Goal: Check status: Check status

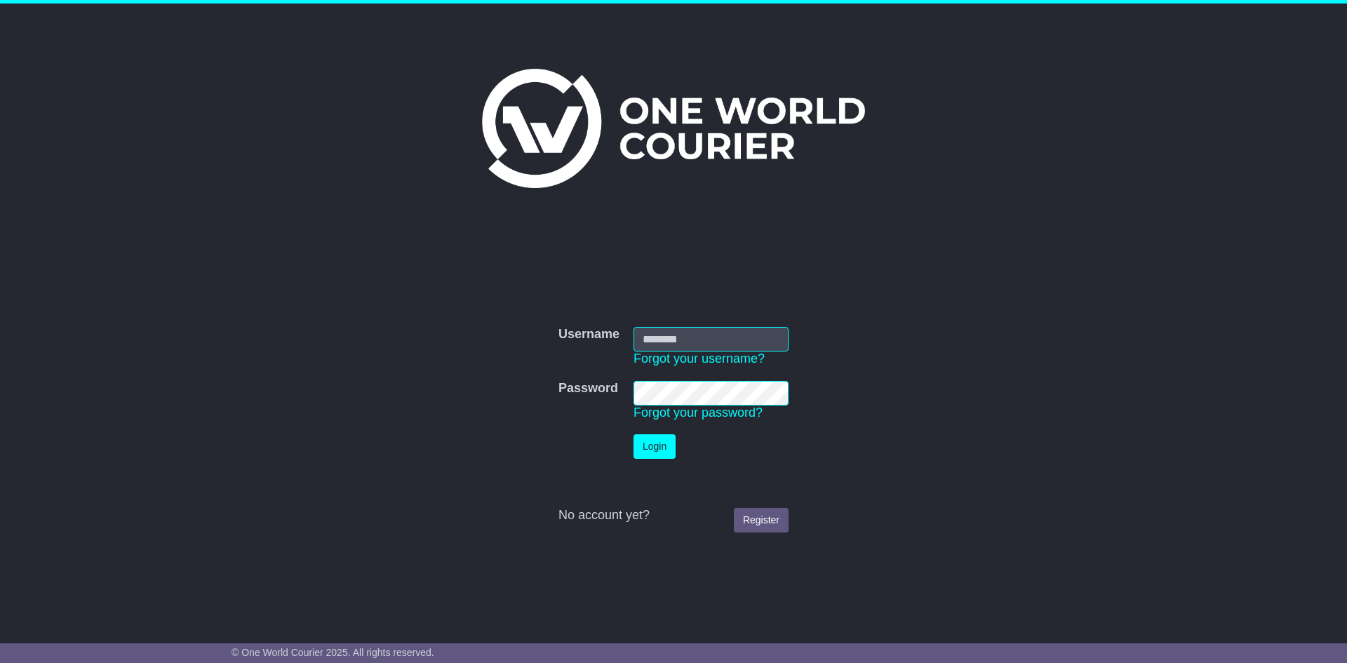
type input "**********"
click at [648, 451] on button "Login" at bounding box center [655, 446] width 42 height 25
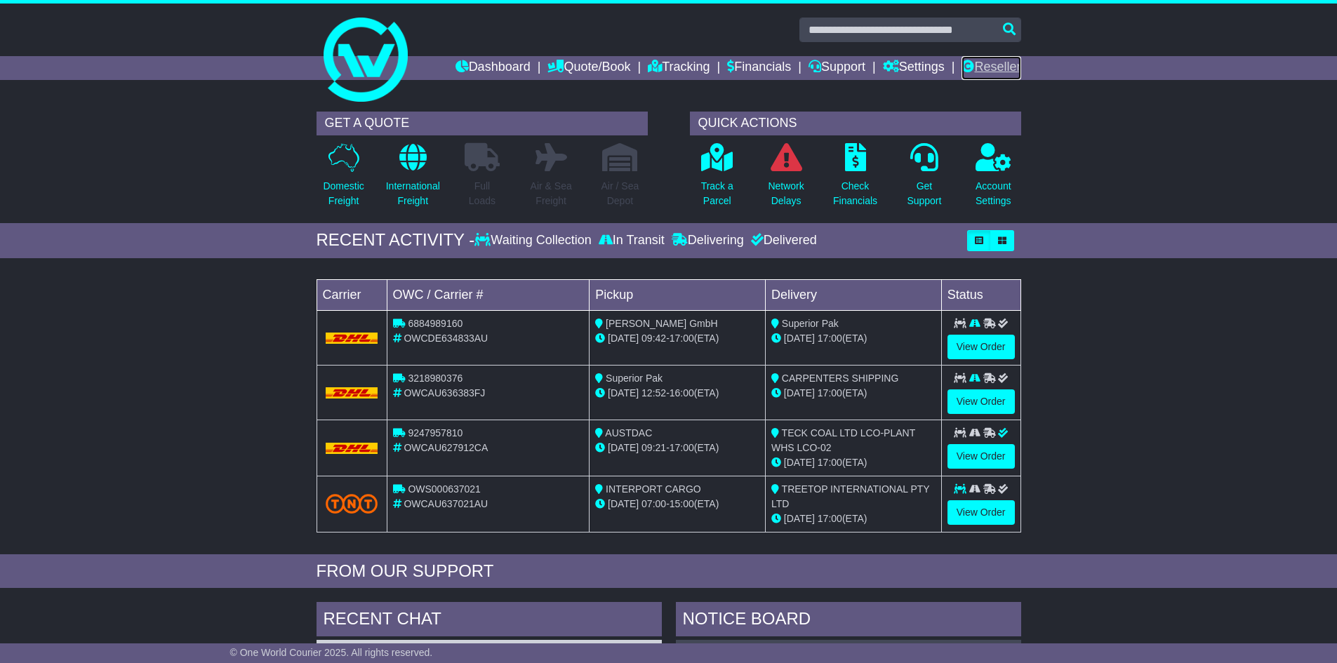
click at [990, 66] on link "Reseller" at bounding box center [990, 68] width 59 height 24
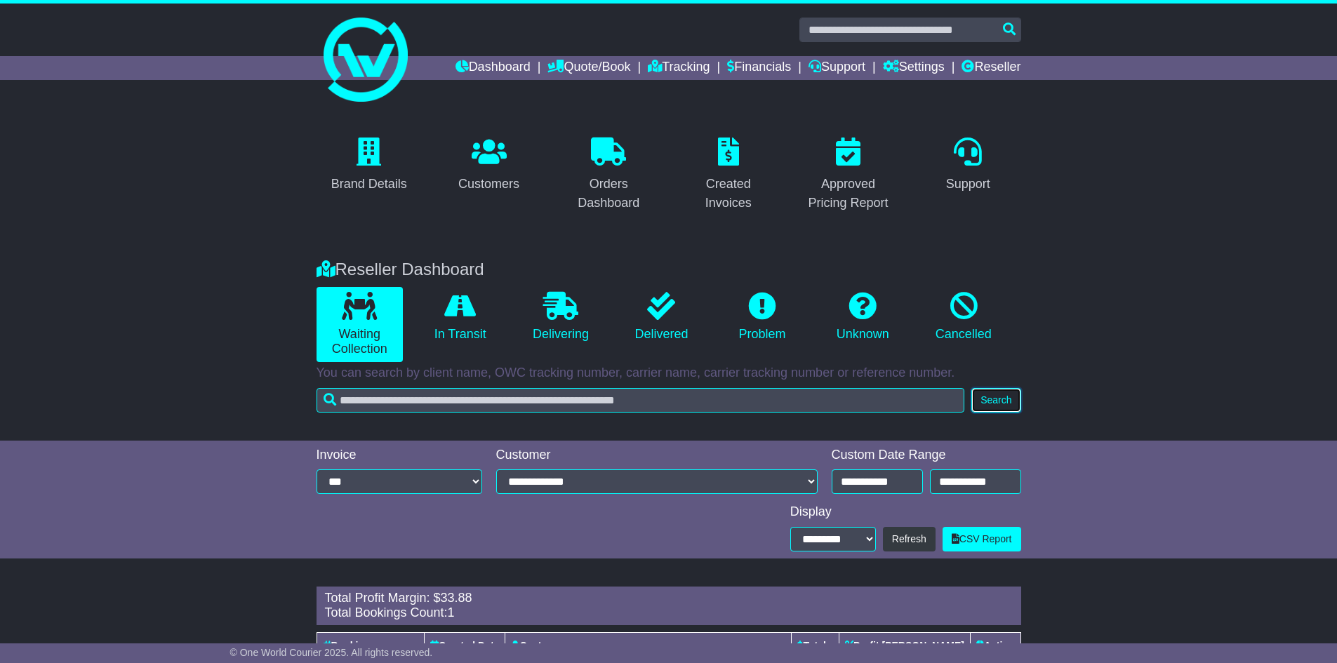
click at [1004, 392] on button "Search" at bounding box center [995, 400] width 49 height 25
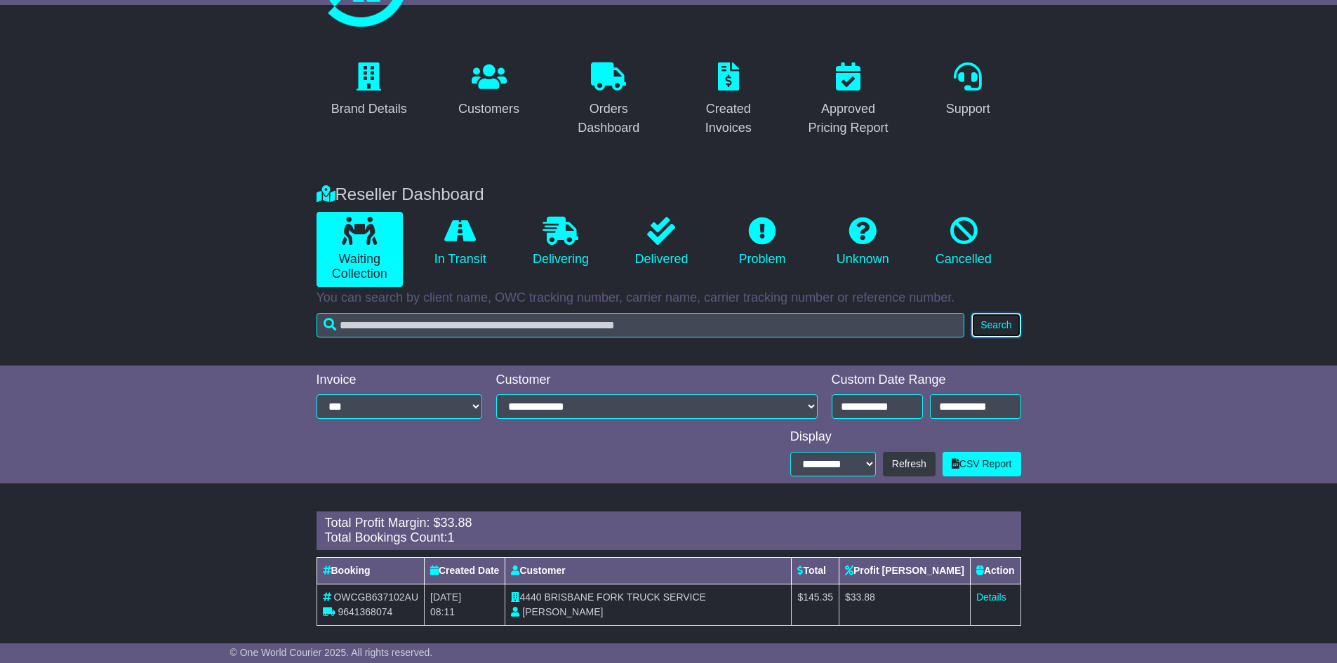
scroll to position [88, 0]
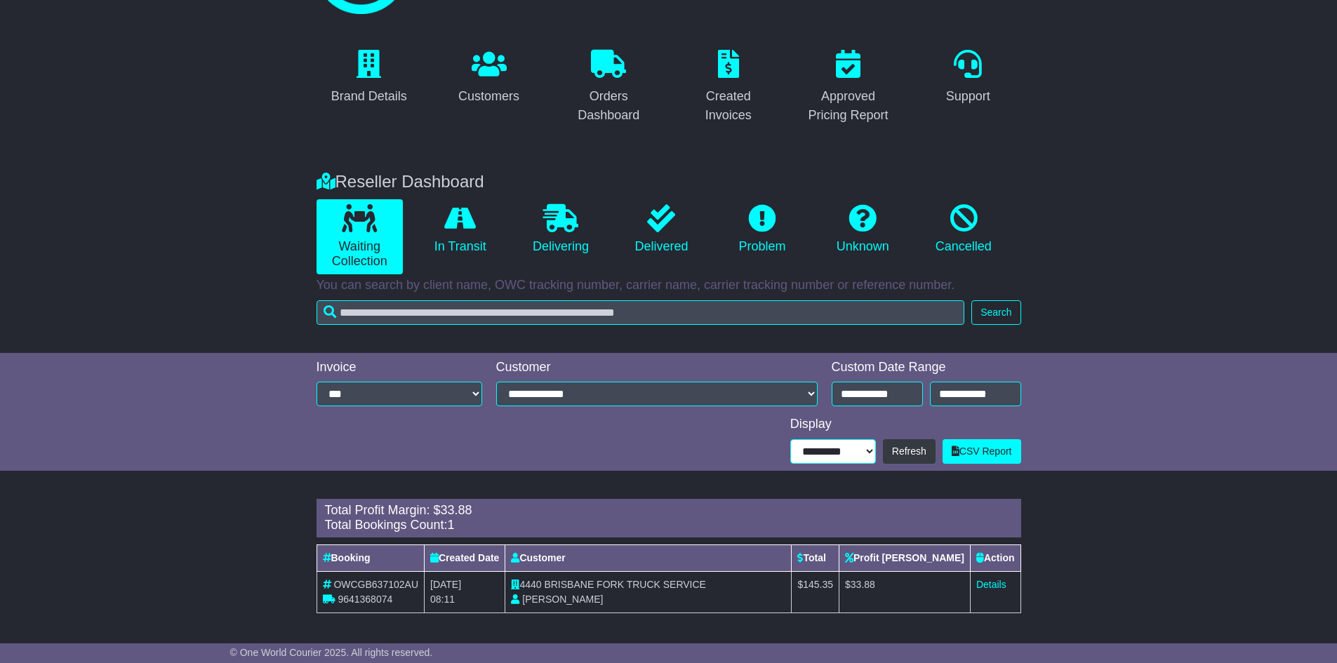
click at [865, 452] on select "**********" at bounding box center [833, 451] width 86 height 25
click at [907, 453] on button "Refresh" at bounding box center [909, 451] width 53 height 25
click at [904, 394] on input "**********" at bounding box center [877, 394] width 91 height 25
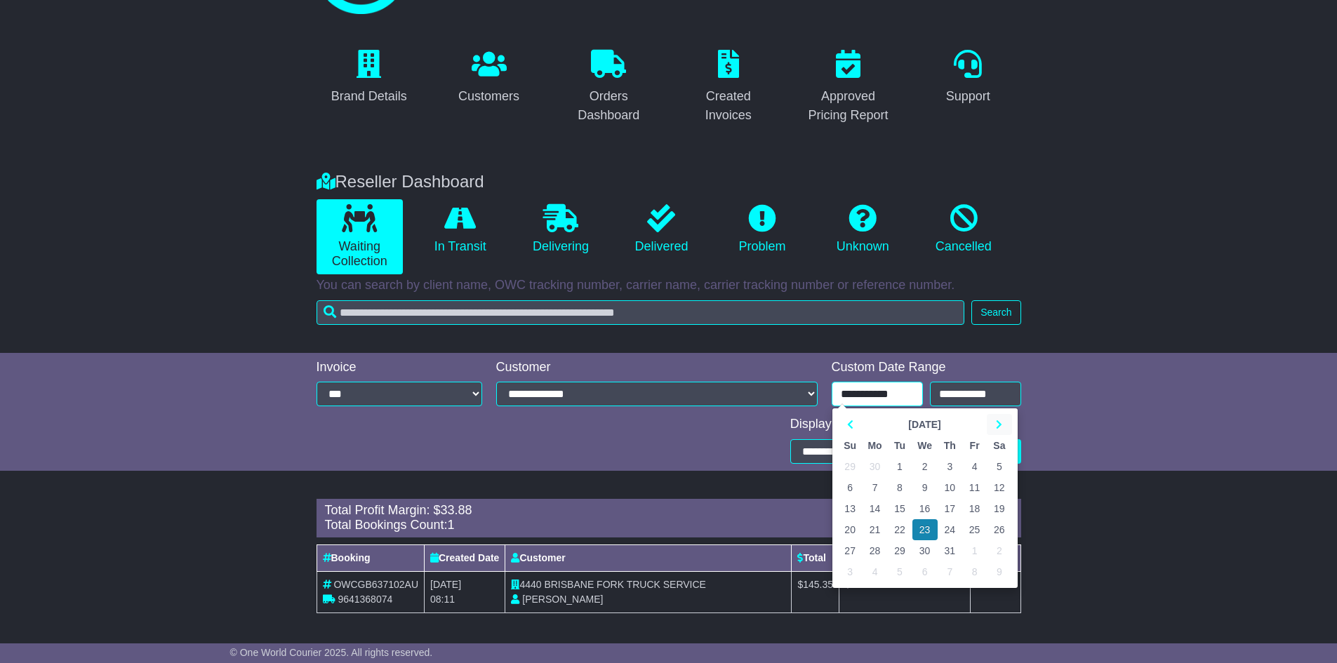
click at [1001, 423] on icon at bounding box center [999, 425] width 6 height 10
click at [976, 465] on td "1" at bounding box center [974, 466] width 25 height 21
type input "**********"
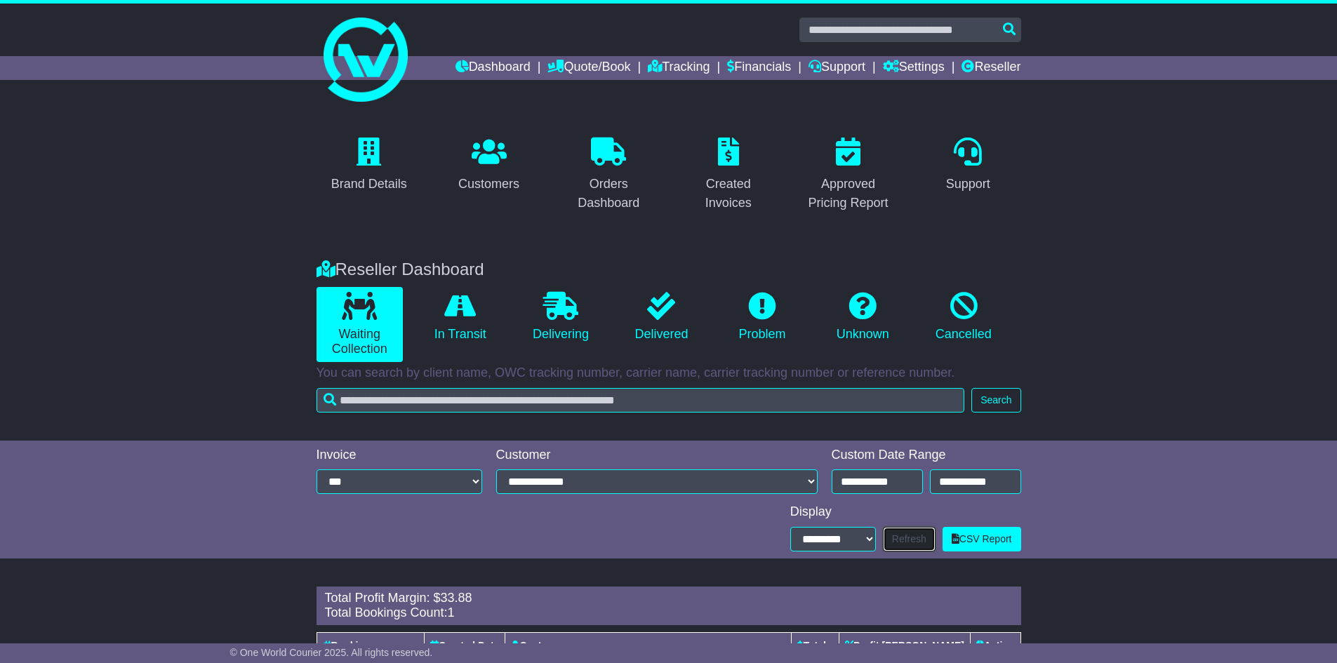
click at [907, 540] on button "Refresh" at bounding box center [909, 539] width 53 height 25
click at [896, 32] on input "text" at bounding box center [910, 30] width 222 height 25
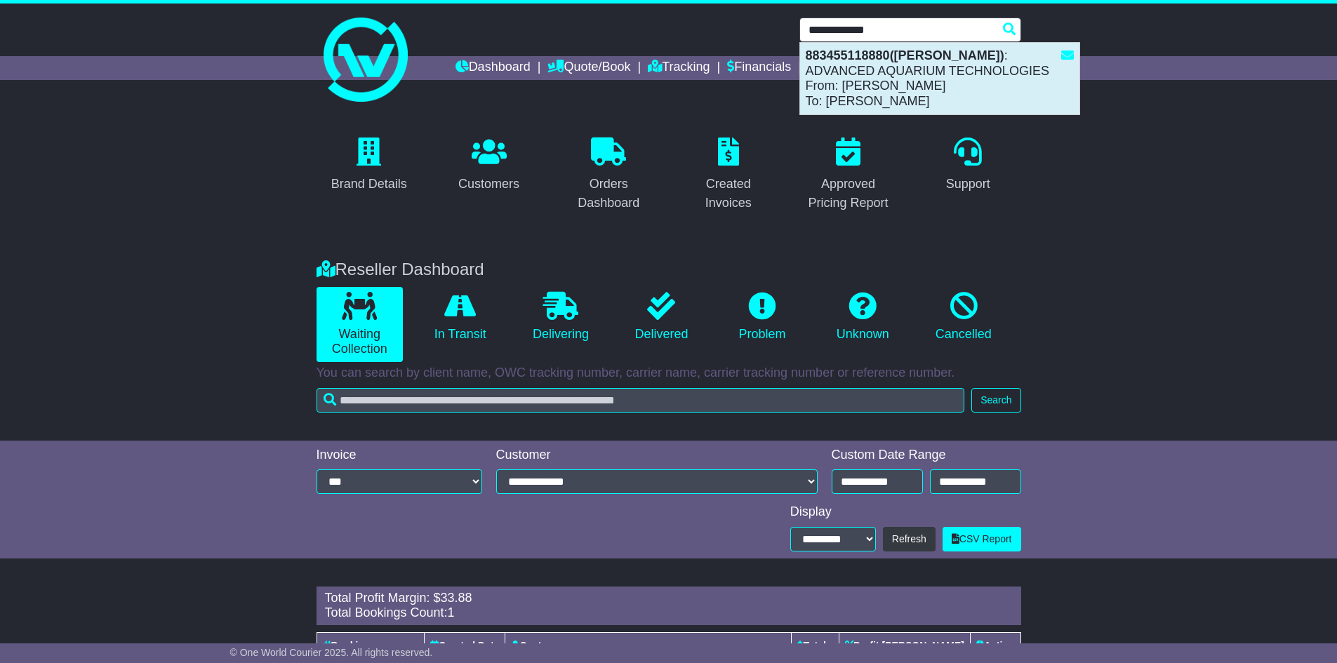
click at [891, 78] on div "883455118880(Cominsky) : ADVANCED AQUARIUM TECHNOLOGIES From: MICHAELA LANGMEAD…" at bounding box center [939, 79] width 279 height 72
type input "**********"
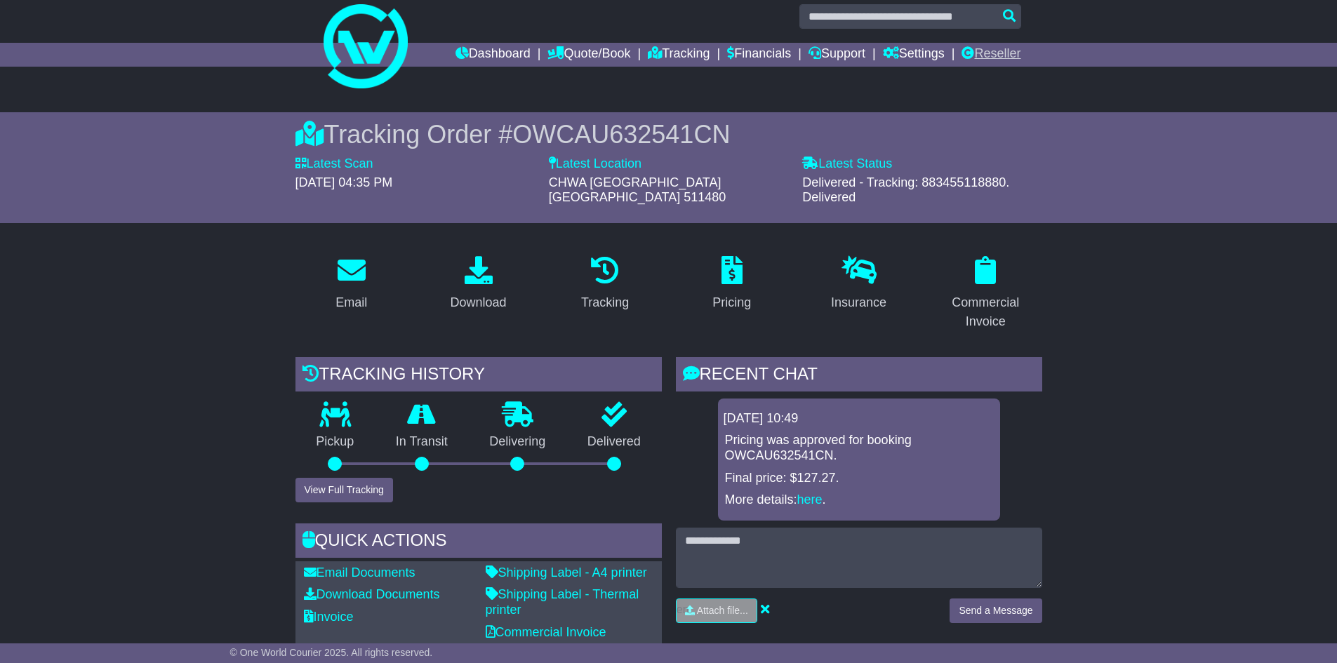
scroll to position [18, 0]
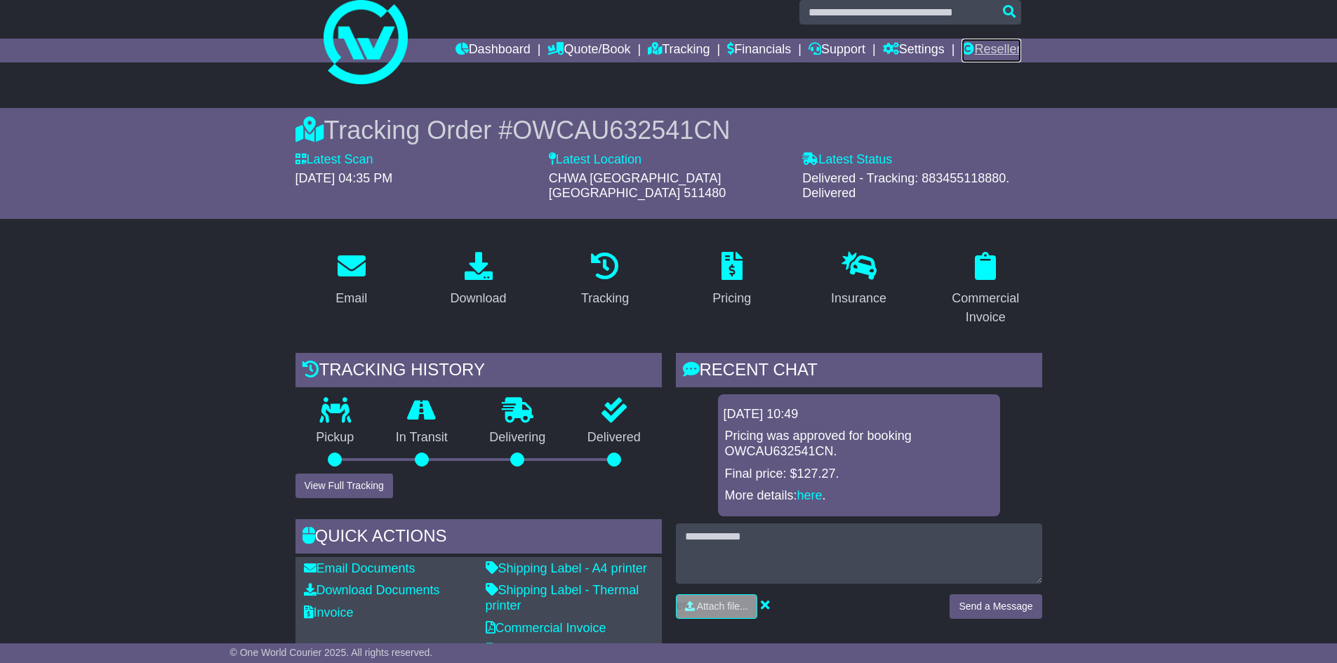
click at [1006, 50] on link "Reseller" at bounding box center [990, 51] width 59 height 24
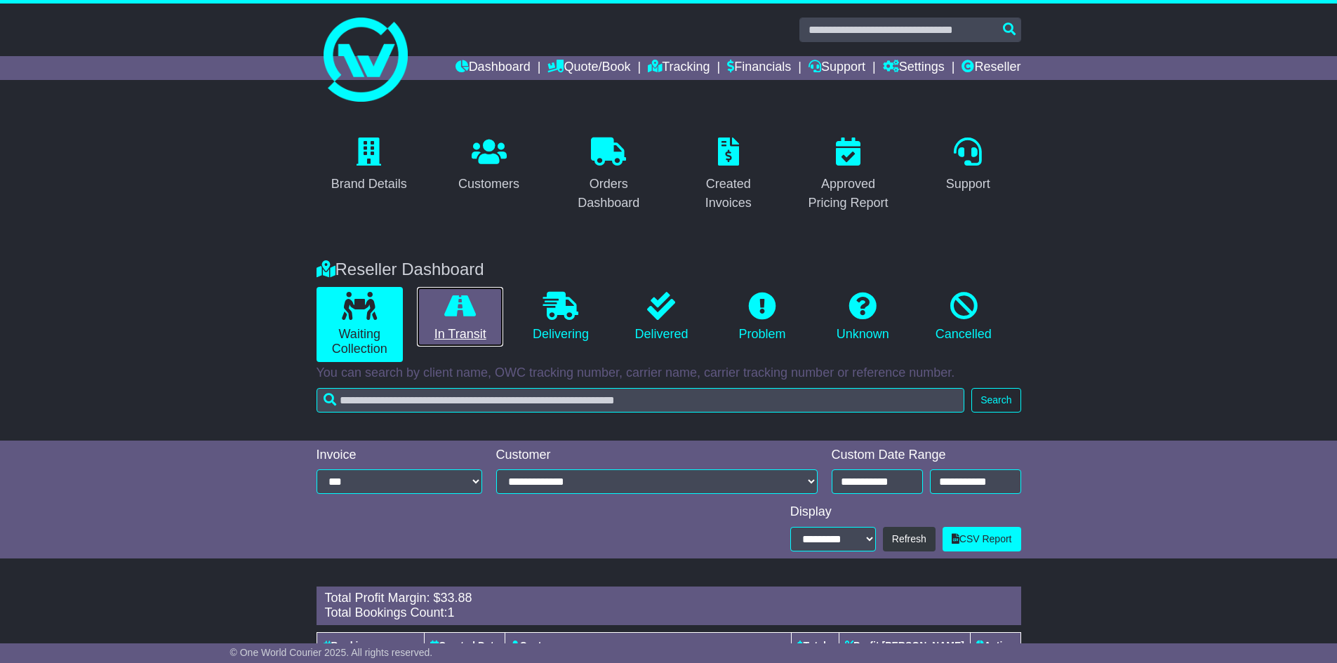
click at [464, 313] on icon at bounding box center [460, 306] width 32 height 28
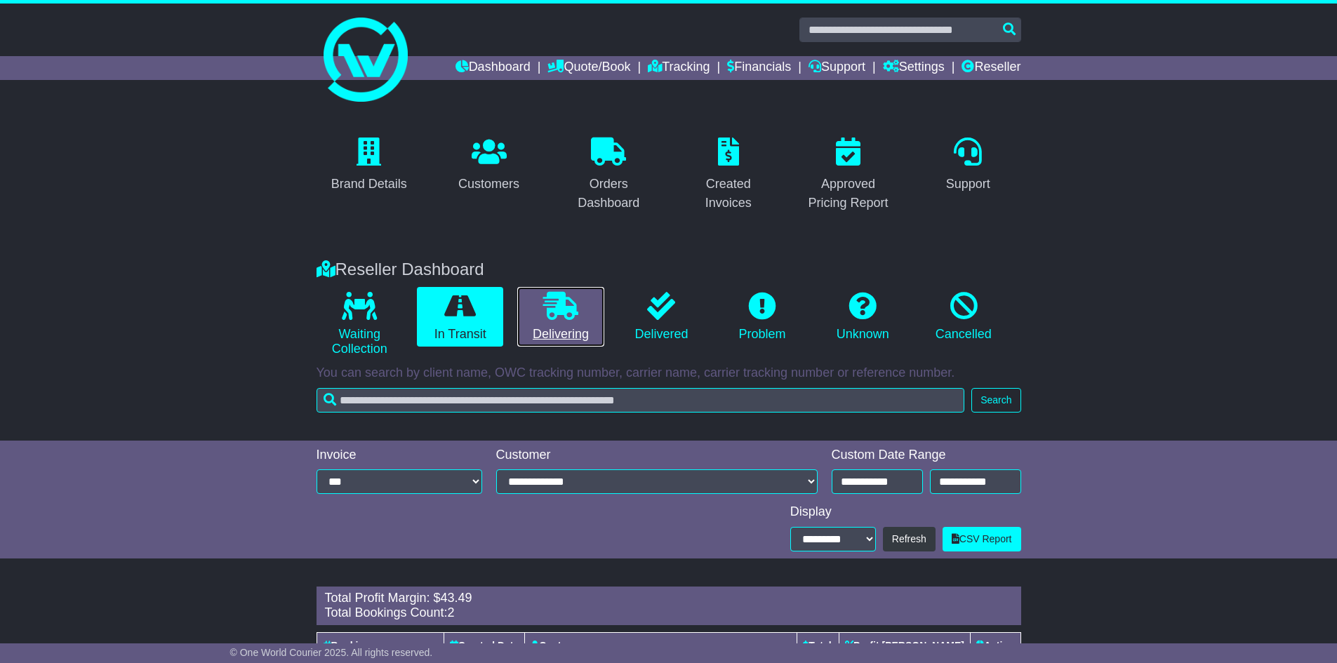
click at [564, 317] on icon at bounding box center [560, 306] width 35 height 28
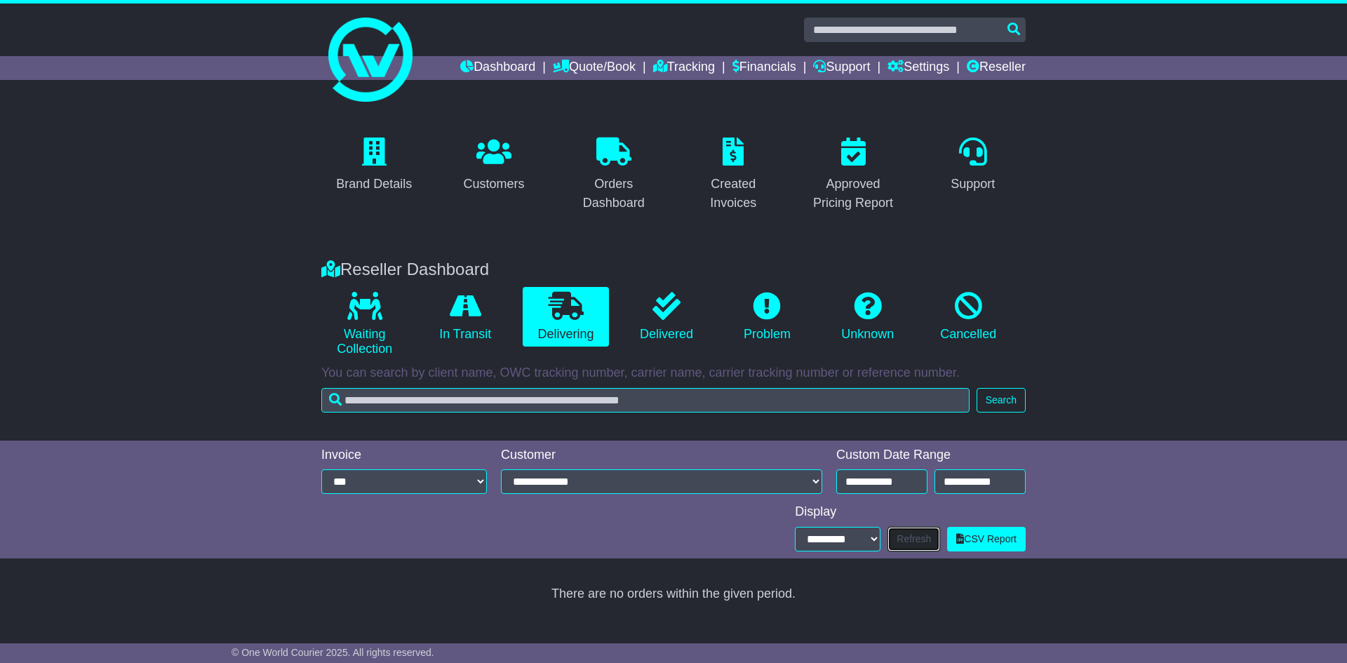
click at [911, 535] on button "Refresh" at bounding box center [914, 539] width 53 height 25
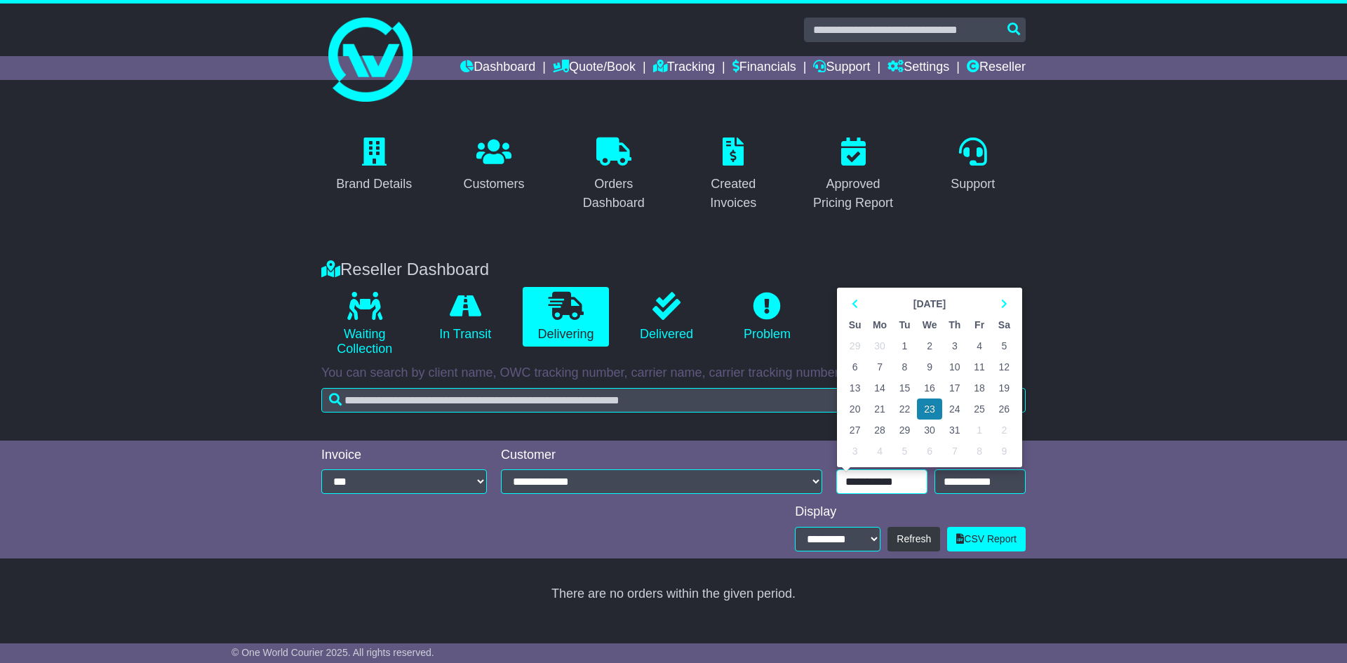
click at [910, 481] on input "**********" at bounding box center [882, 482] width 91 height 25
click at [1008, 305] on th at bounding box center [1004, 303] width 25 height 21
click at [983, 346] on td "1" at bounding box center [979, 345] width 25 height 21
type input "**********"
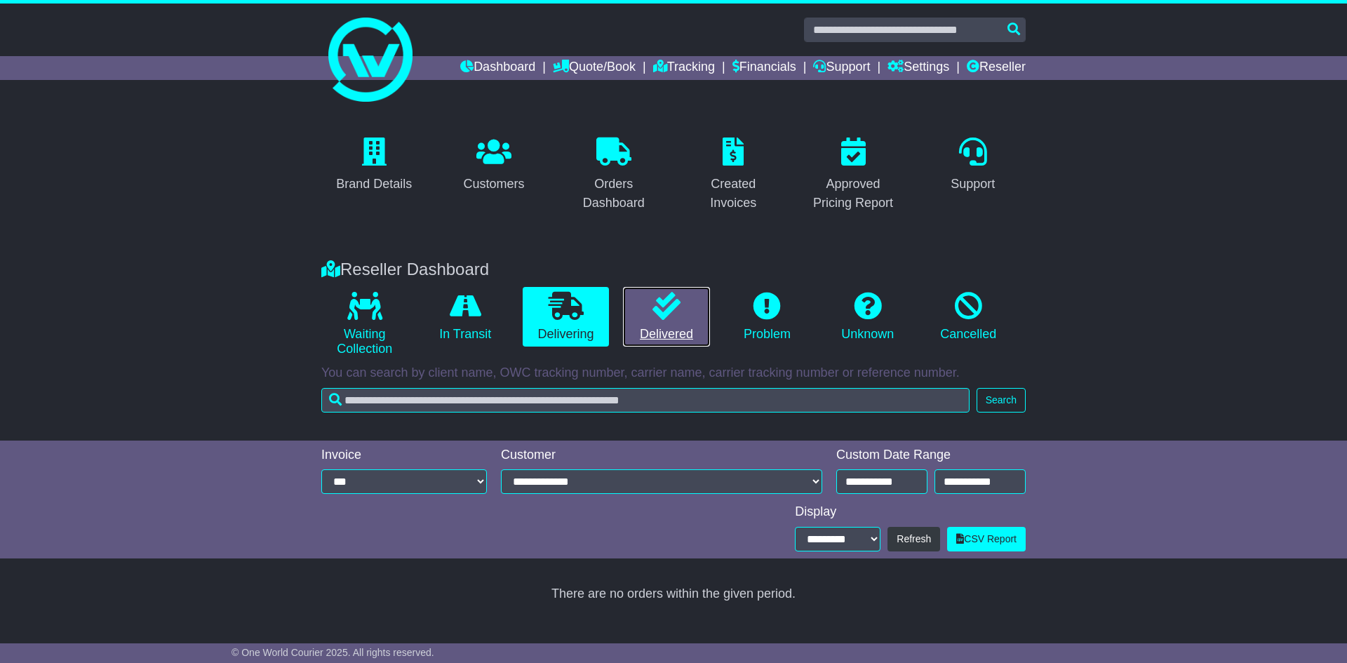
click at [658, 307] on icon at bounding box center [667, 306] width 28 height 28
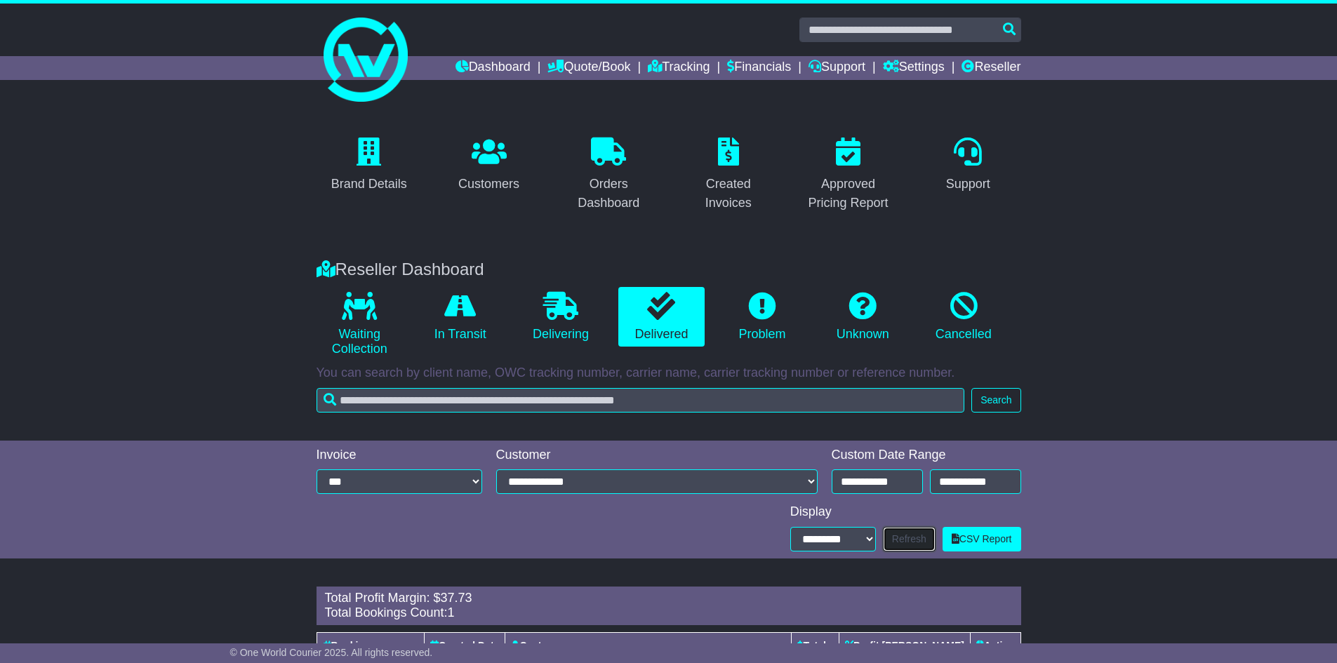
click at [901, 537] on button "Refresh" at bounding box center [909, 539] width 53 height 25
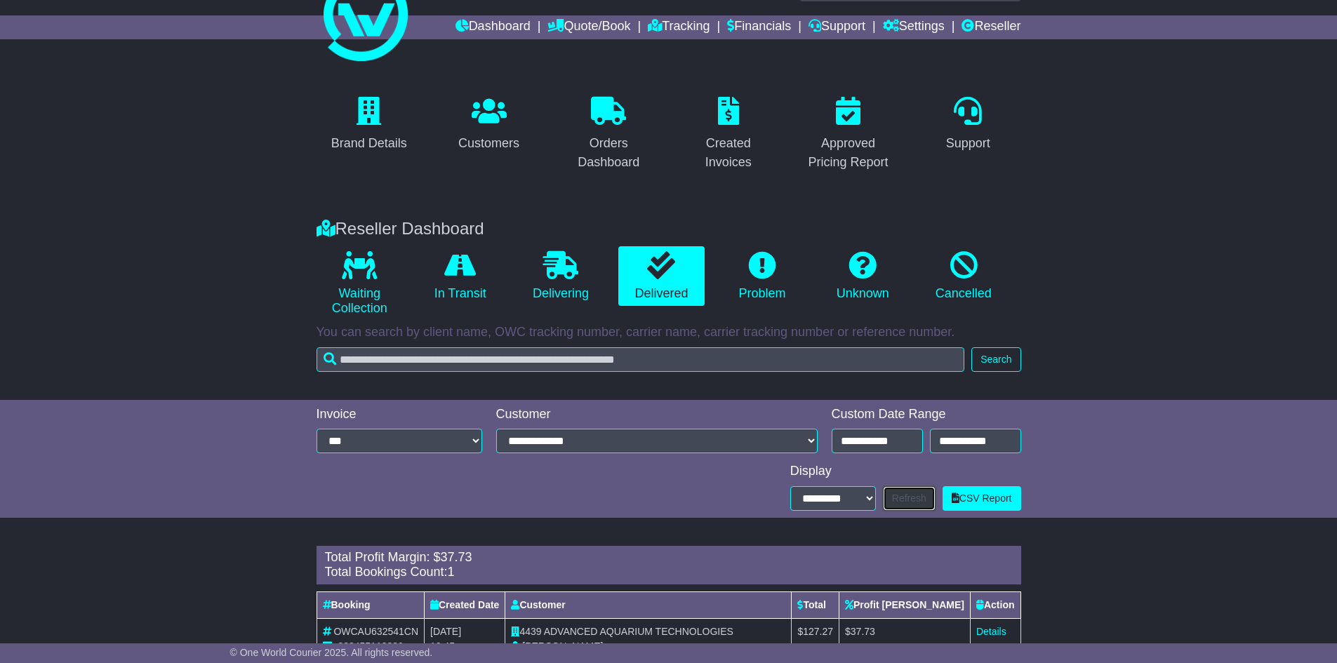
scroll to position [88, 0]
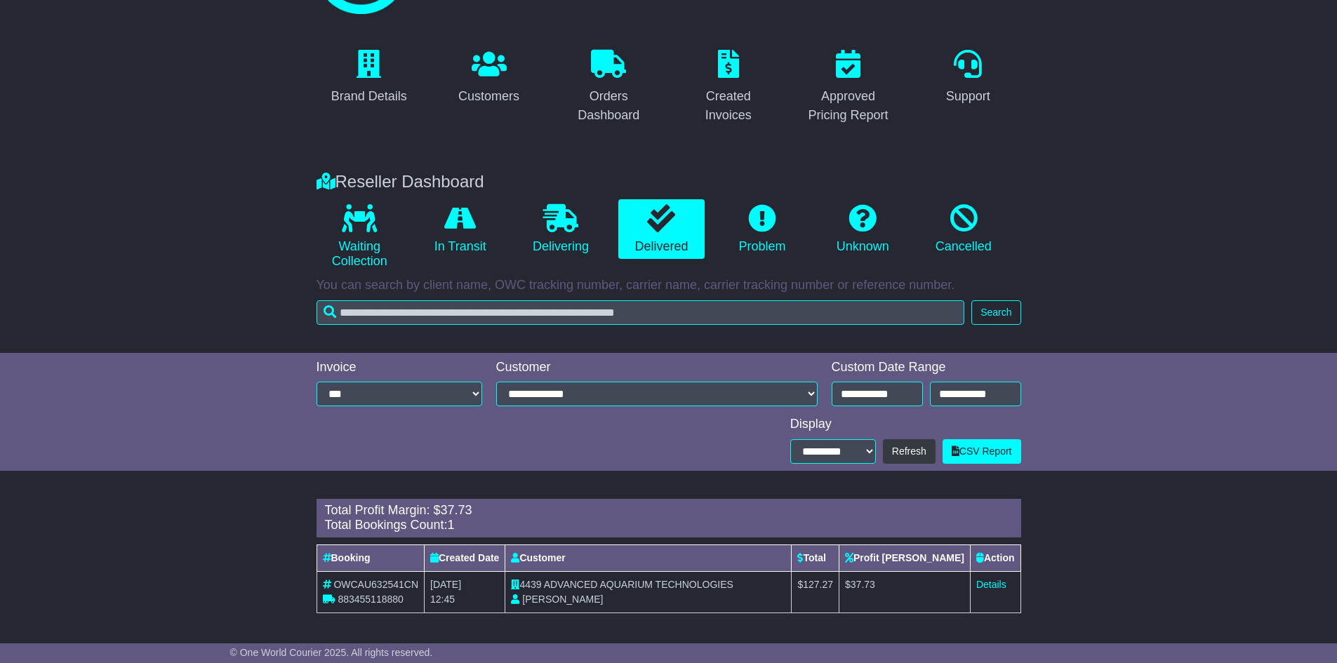
click at [1020, 574] on table "Booking Created Date Customer Total Profit Margin Action OWCAU632541CN 88345511…" at bounding box center [669, 579] width 705 height 69
click at [603, 596] on span "[PERSON_NAME]" at bounding box center [562, 599] width 81 height 11
click at [371, 585] on span "OWCAU632541CN" at bounding box center [375, 584] width 85 height 11
click at [363, 594] on span "883455118880" at bounding box center [370, 599] width 65 height 11
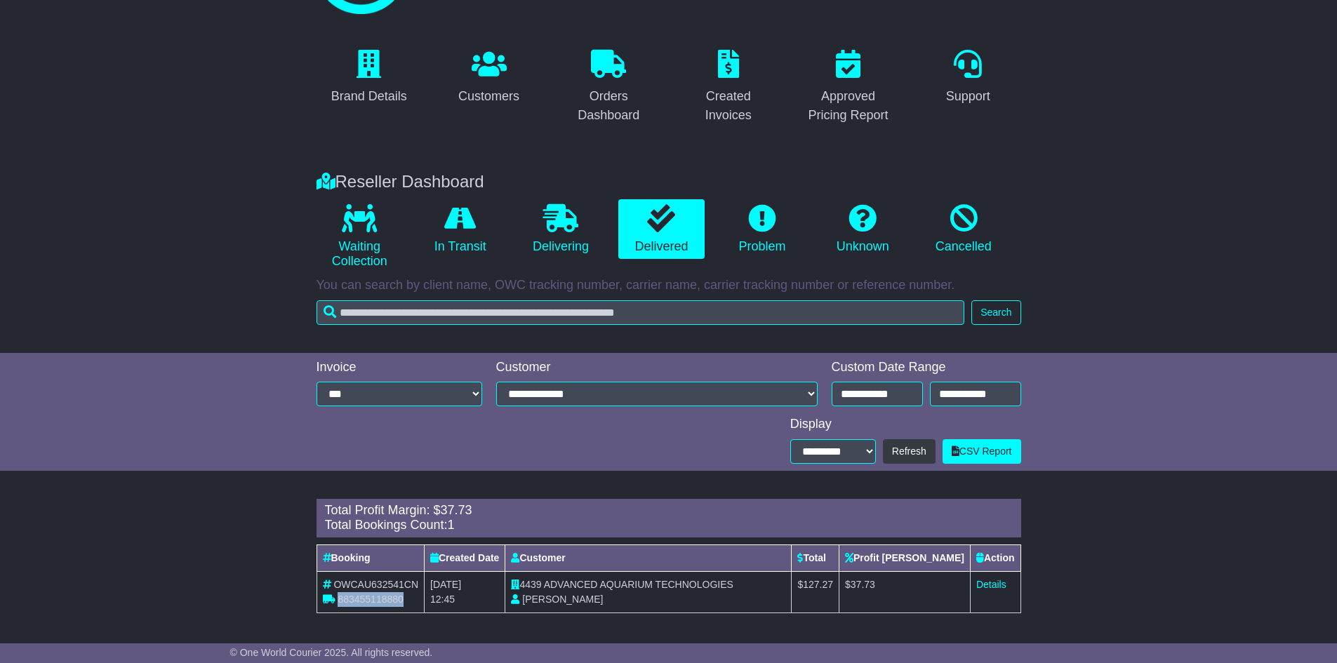
click at [359, 597] on span "883455118880" at bounding box center [370, 599] width 65 height 11
click at [573, 591] on td "4439 ADVANCED AQUARIUM TECHNOLOGIES MICHAELA LANGMEAD" at bounding box center [648, 591] width 286 height 41
click at [555, 617] on div "Loading... There are no orders within the given period. Total Profit Margin: $ …" at bounding box center [668, 563] width 719 height 143
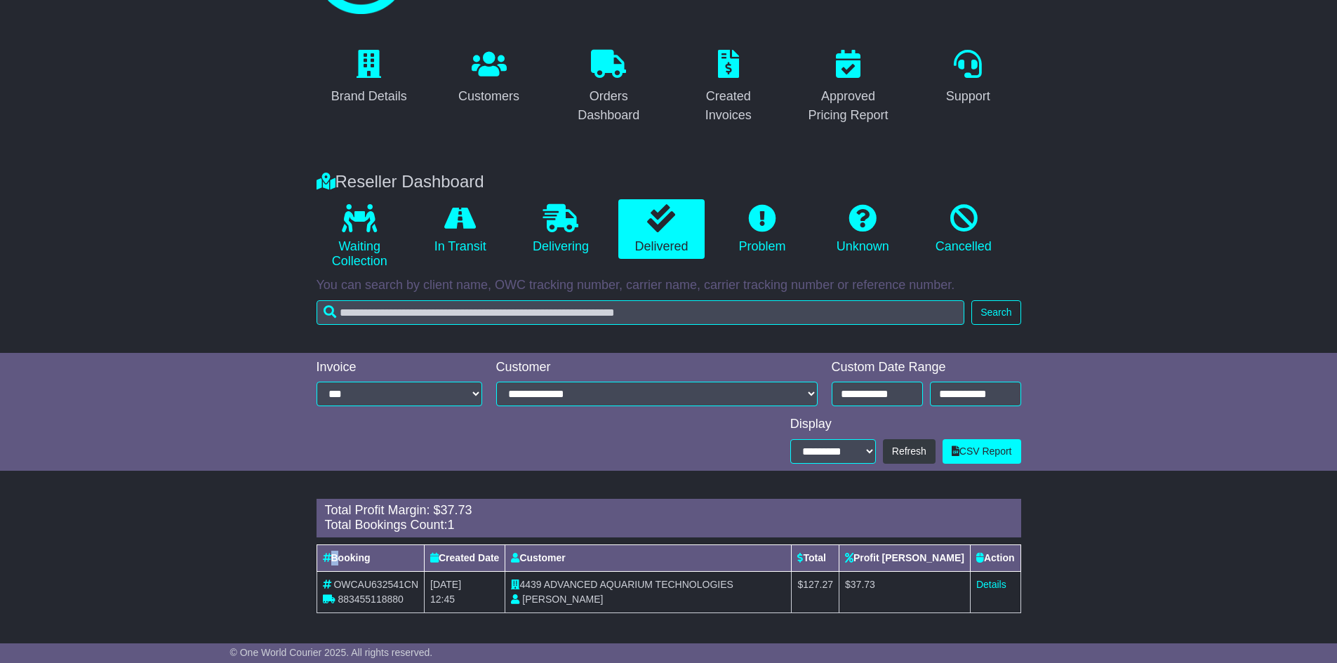
click at [555, 617] on div "Loading... There are no orders within the given period. Total Profit Margin: $ …" at bounding box center [668, 563] width 719 height 143
click at [444, 561] on th "Created Date" at bounding box center [465, 558] width 81 height 27
click at [991, 582] on link "Details" at bounding box center [991, 584] width 30 height 11
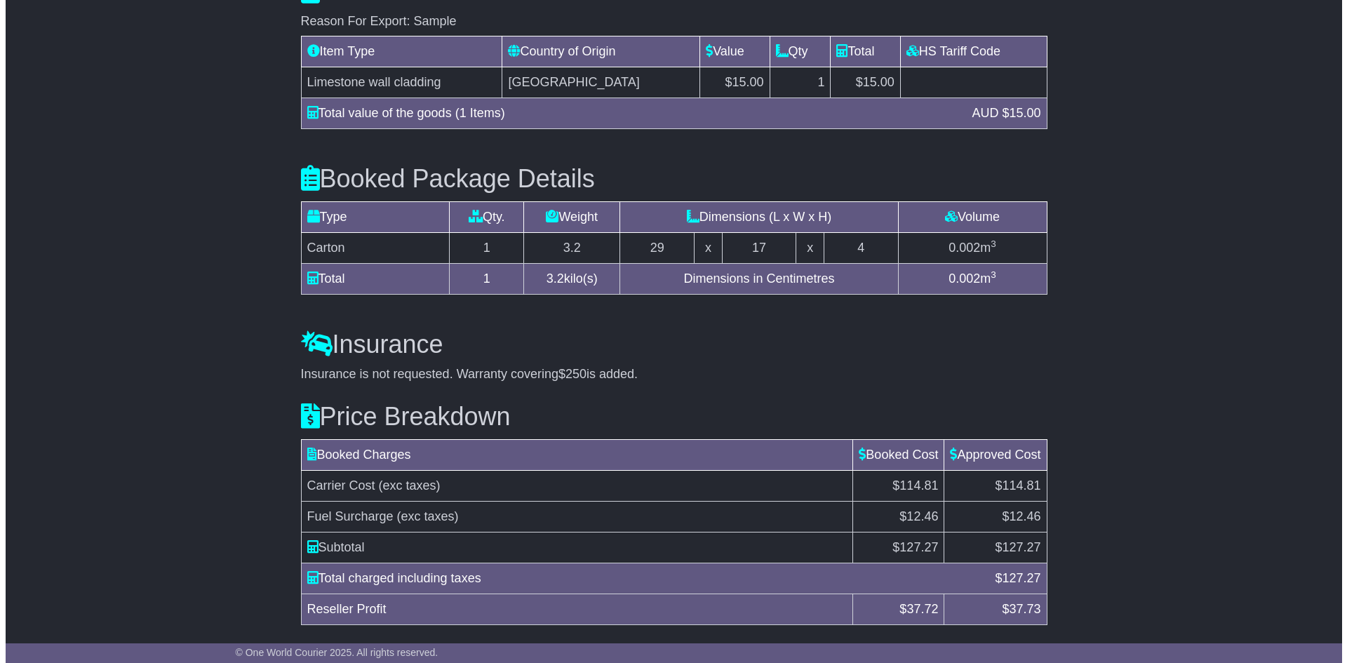
scroll to position [1263, 0]
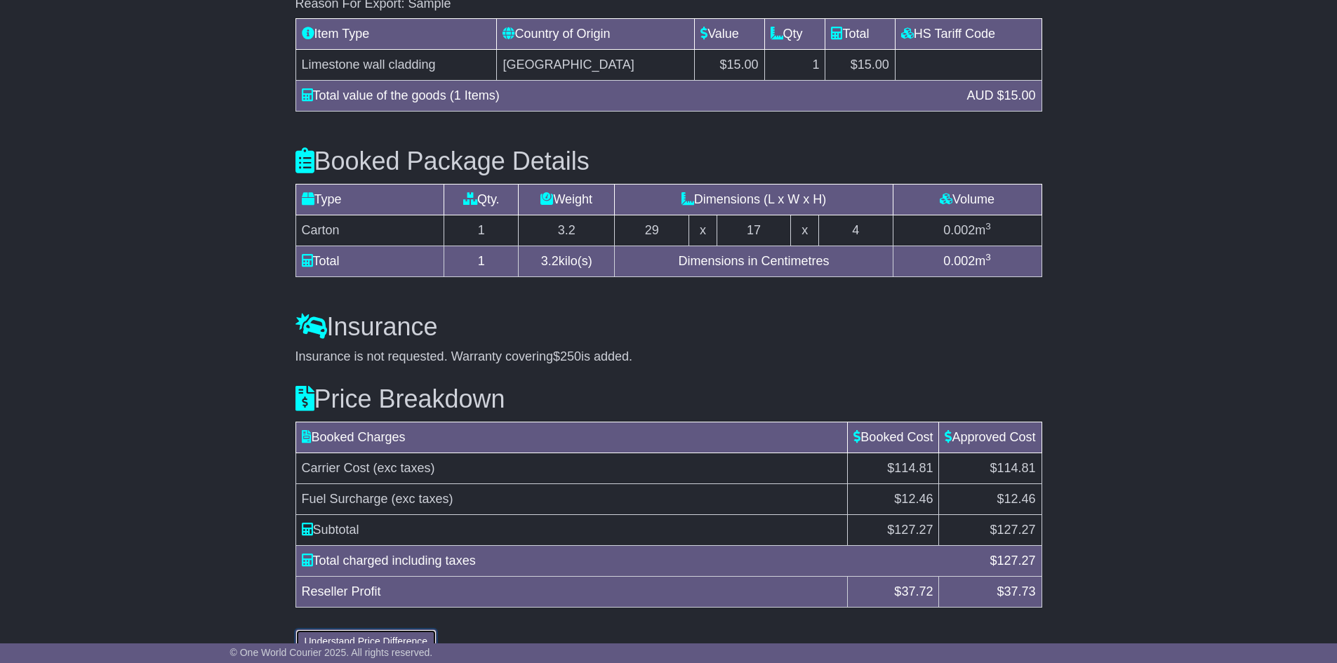
click at [341, 630] on button "Understand Price Difference" at bounding box center [366, 642] width 142 height 25
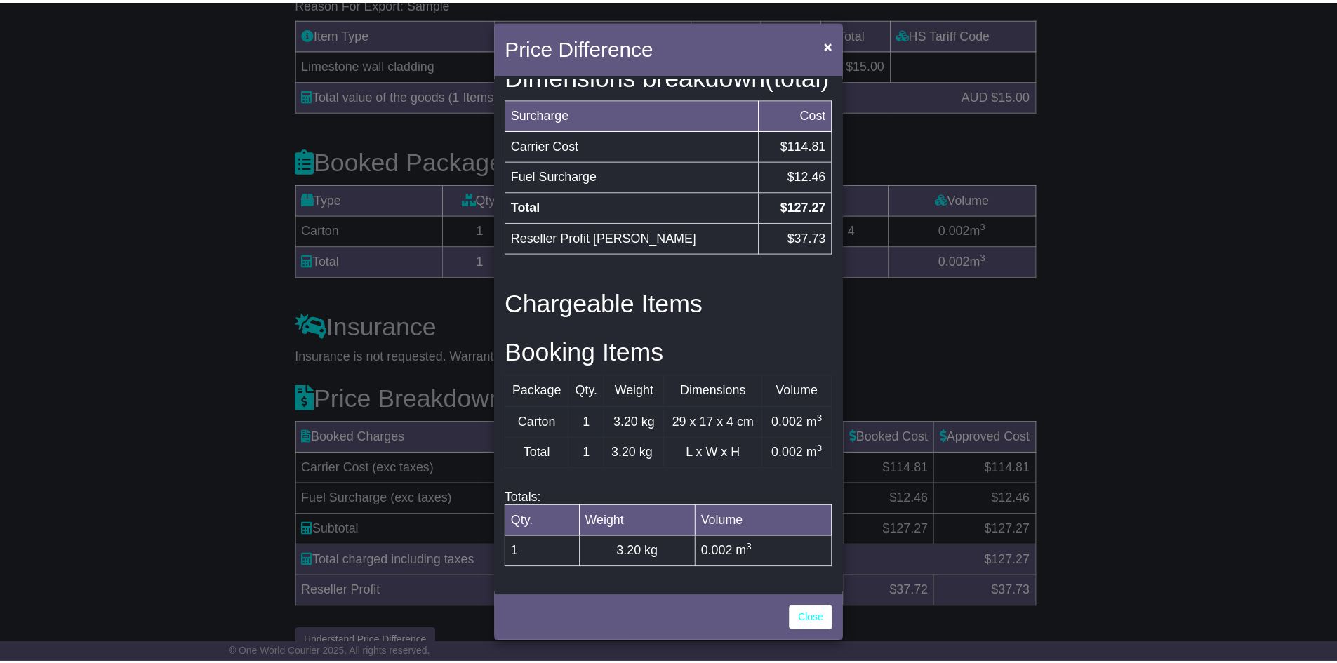
scroll to position [427, 0]
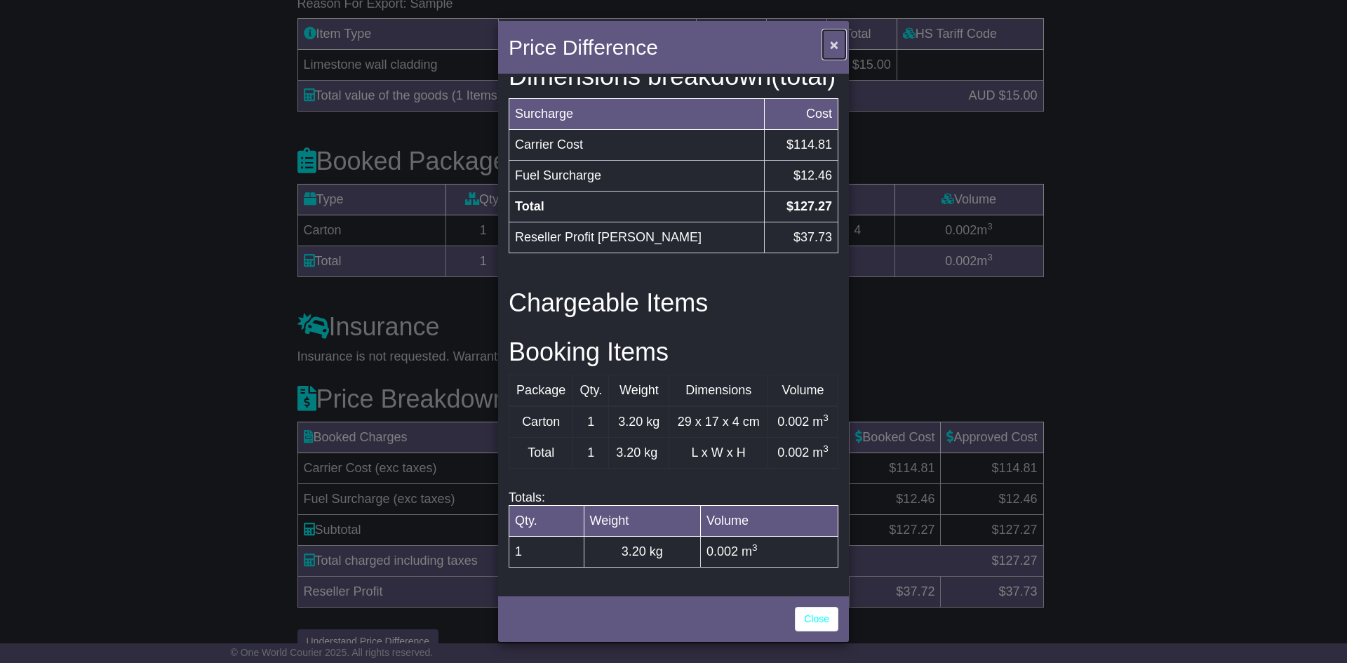
click at [834, 44] on span "×" at bounding box center [834, 44] width 8 height 16
